Goal: Task Accomplishment & Management: Manage account settings

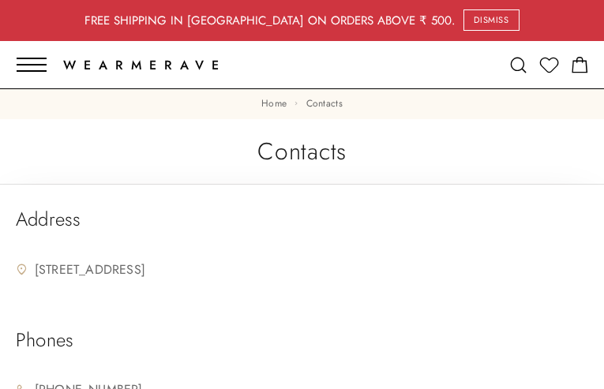
type input "NweQtXiLYDLwiQ"
type input "uxeyifihuza97@gmail.com"
type input "TTbhaAHssAZeKh"
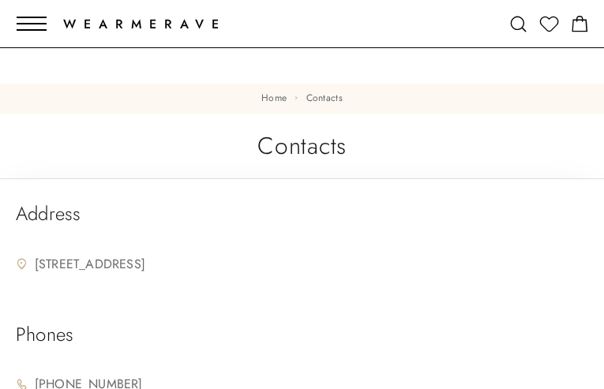
type input "qiwnAzZuNLWAJQ"
type input "FUlKQaxak"
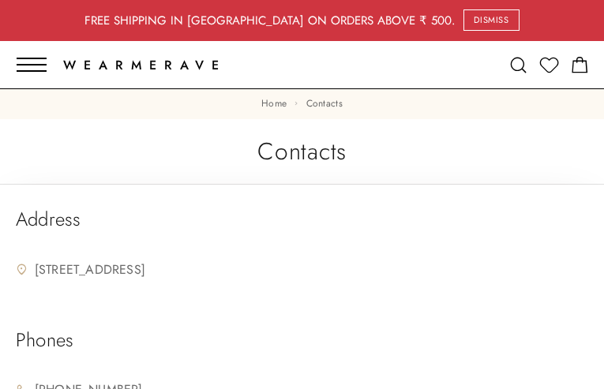
type input "ywIavhphuAGiGCjm"
type input "[EMAIL_ADDRESS][DOMAIN_NAME]"
type input "KcVsMJhsuyh"
